Goal: Task Accomplishment & Management: Manage account settings

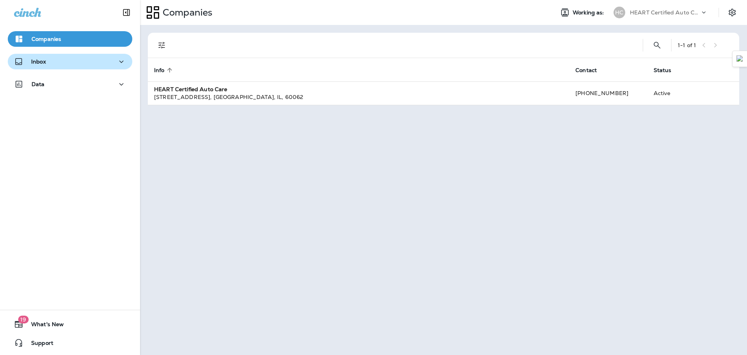
click at [60, 61] on div "Inbox" at bounding box center [70, 62] width 112 height 10
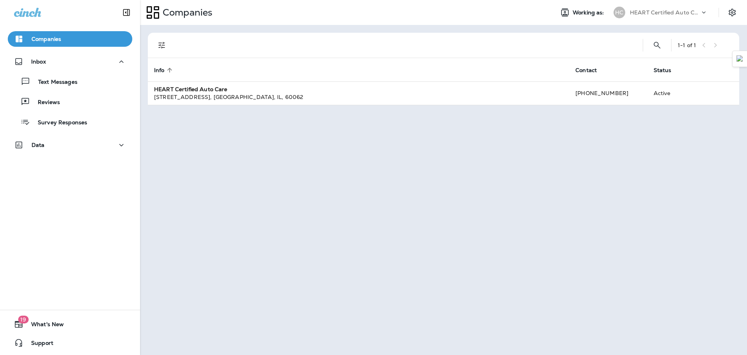
click at [119, 90] on div "Text Messages Reviews Survey Responses" at bounding box center [70, 99] width 125 height 61
click at [99, 82] on div "Text Messages" at bounding box center [70, 81] width 118 height 12
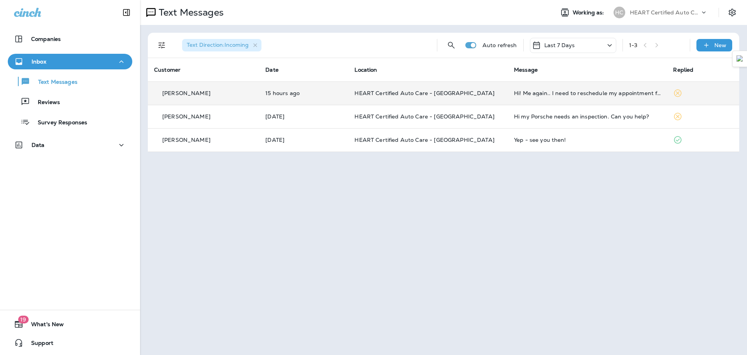
click at [494, 98] on td "HEART Certified Auto Care - [GEOGRAPHIC_DATA]" at bounding box center [427, 92] width 159 height 23
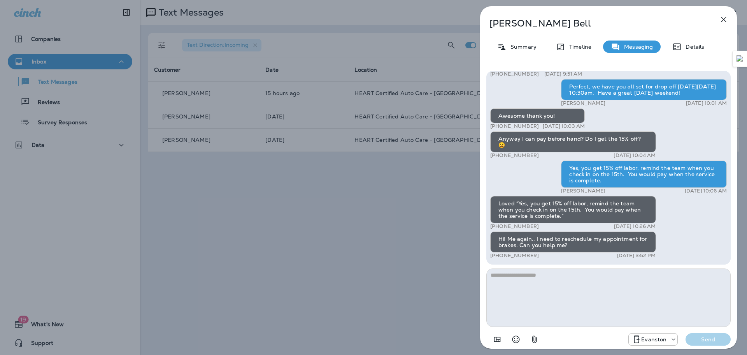
click at [722, 19] on icon "button" at bounding box center [723, 19] width 9 height 9
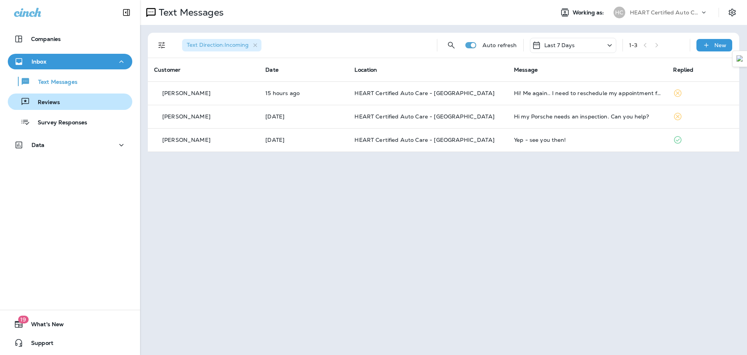
click at [71, 104] on div "Reviews" at bounding box center [70, 102] width 118 height 12
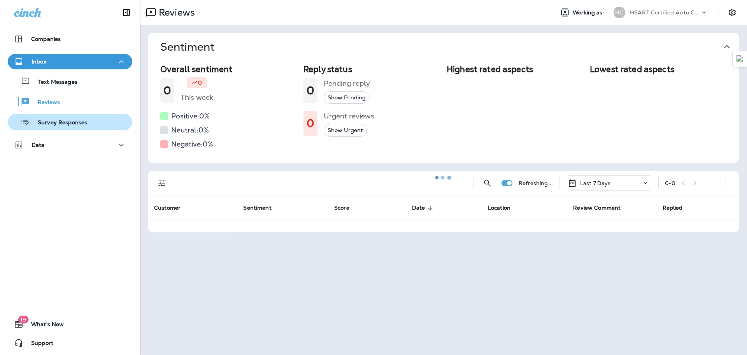
click at [67, 124] on p "Survey Responses" at bounding box center [58, 122] width 57 height 7
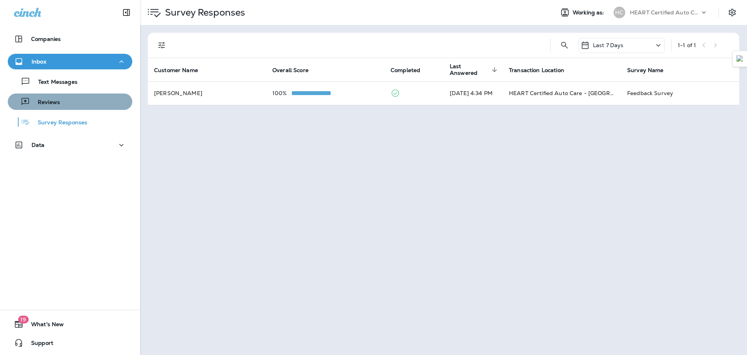
click at [74, 109] on button "Reviews" at bounding box center [70, 101] width 125 height 16
